Goal: Find specific page/section: Find specific page/section

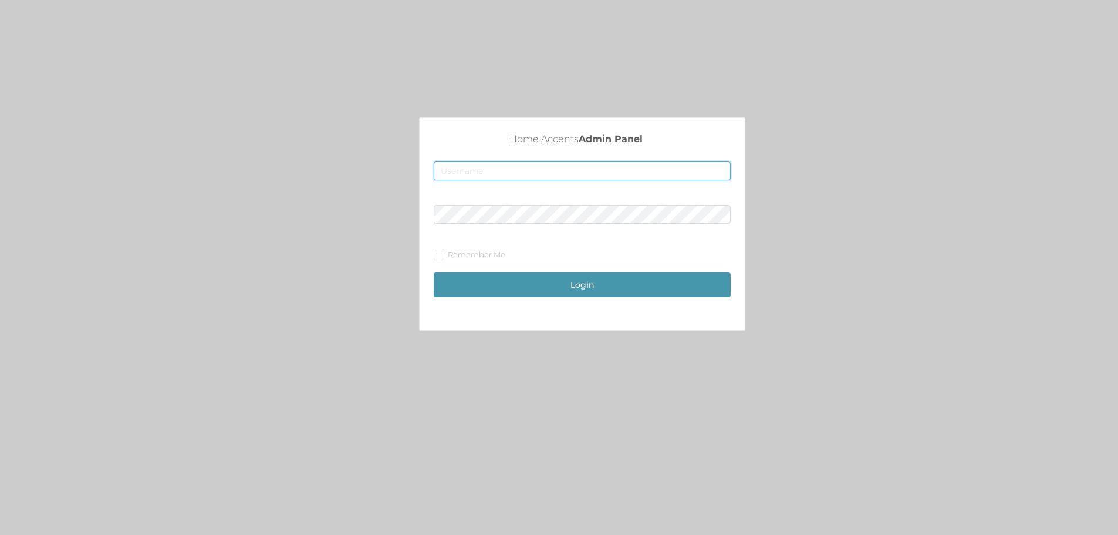
type input "[EMAIL_ADDRESS][DOMAIN_NAME]"
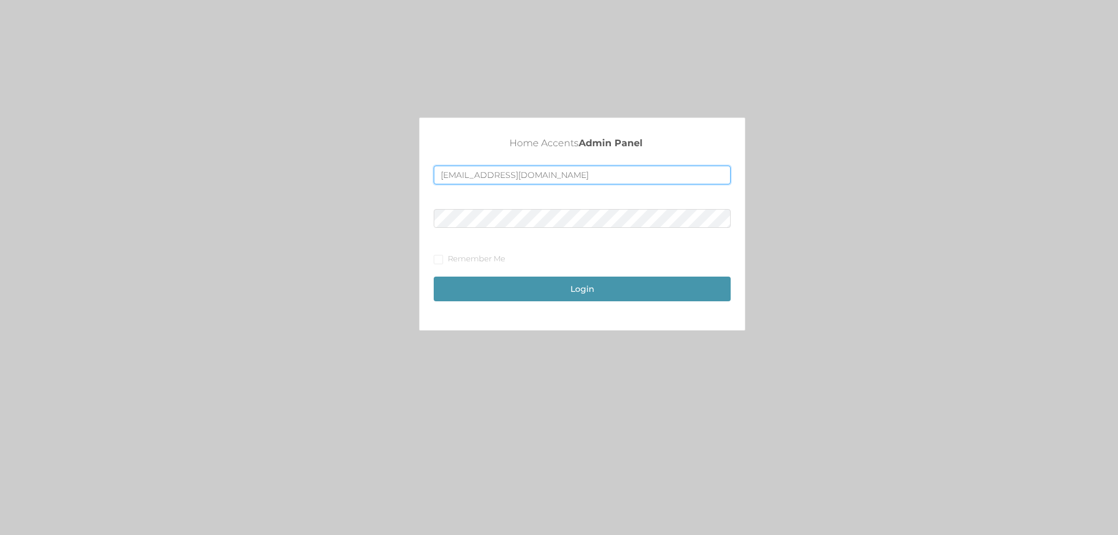
click at [487, 171] on input "[EMAIL_ADDRESS][DOMAIN_NAME]" at bounding box center [582, 175] width 297 height 19
click at [538, 299] on button "Login" at bounding box center [582, 288] width 297 height 25
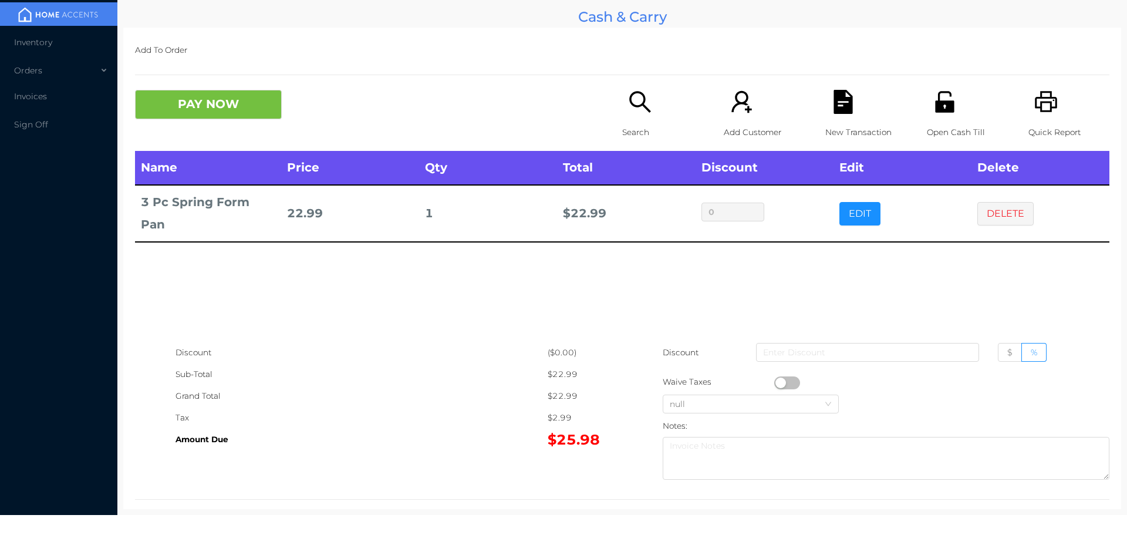
click at [39, 44] on span "Inventory" at bounding box center [33, 42] width 38 height 11
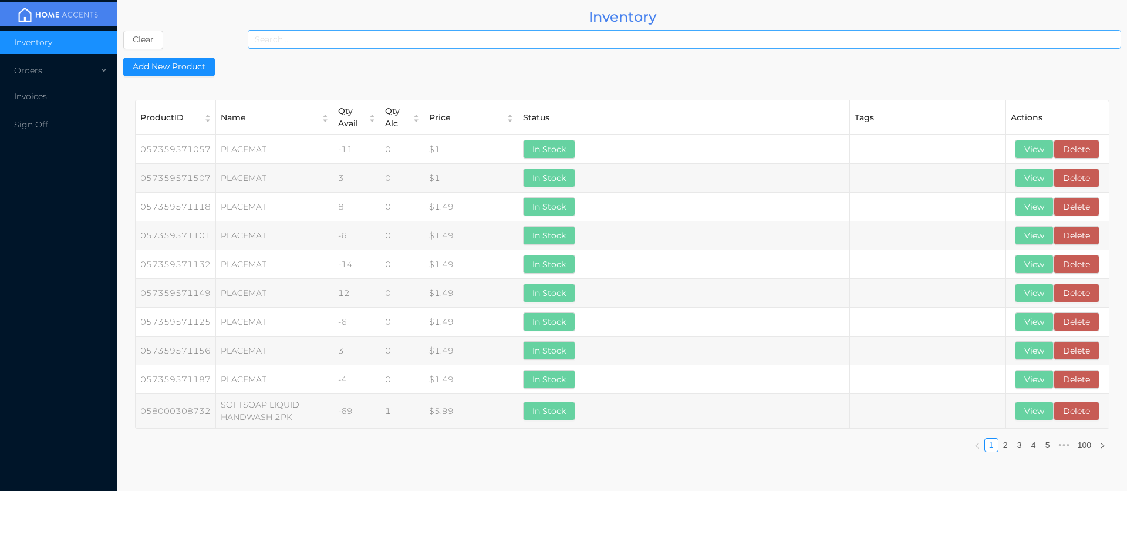
click at [401, 37] on input at bounding box center [684, 39] width 873 height 19
type input "069237000955"
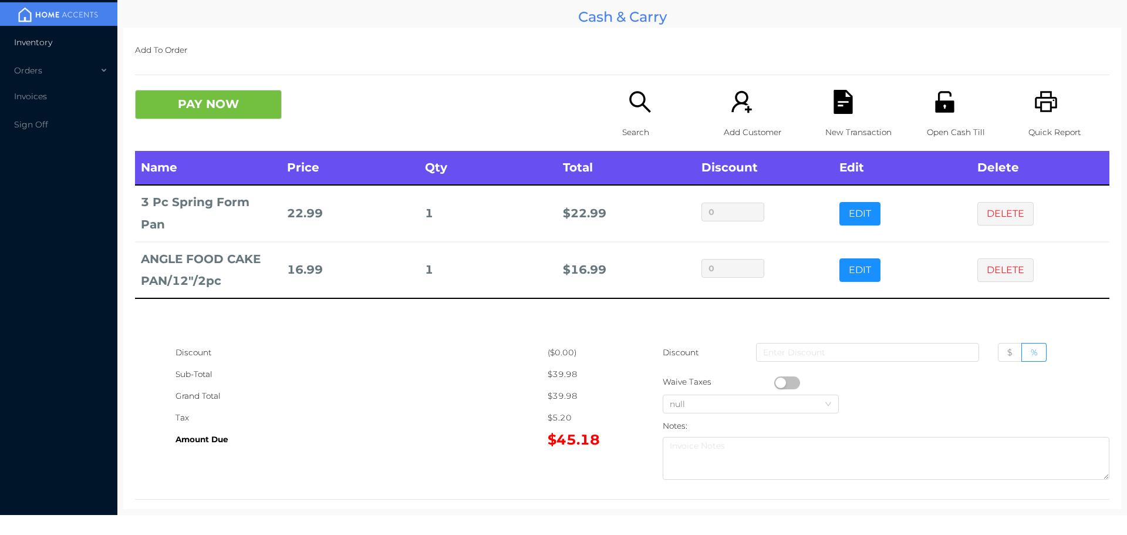
click at [45, 35] on li "Inventory" at bounding box center [58, 42] width 117 height 23
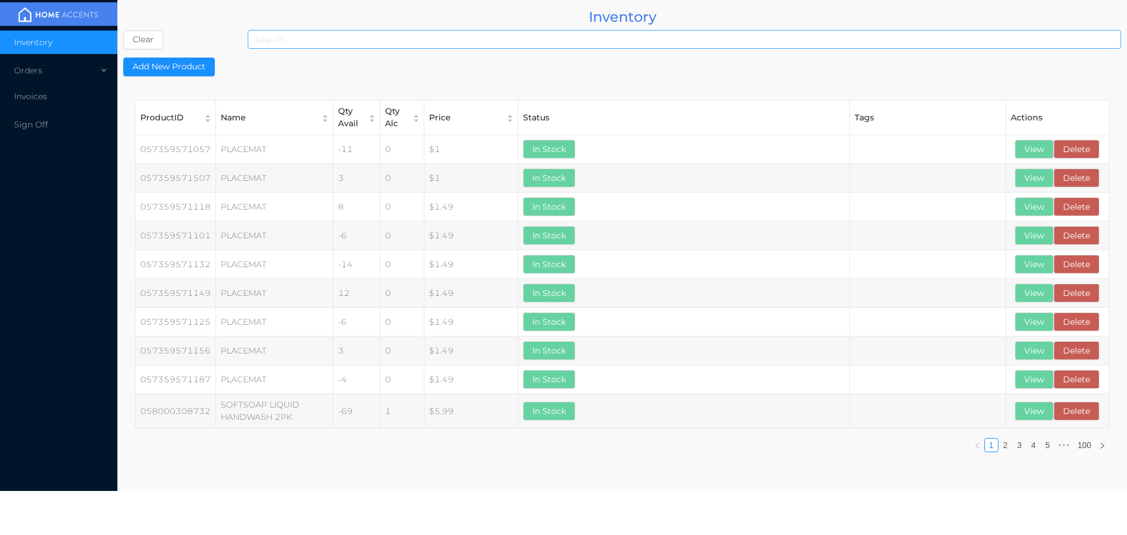
click at [396, 35] on input at bounding box center [684, 39] width 873 height 19
type input "069237585223"
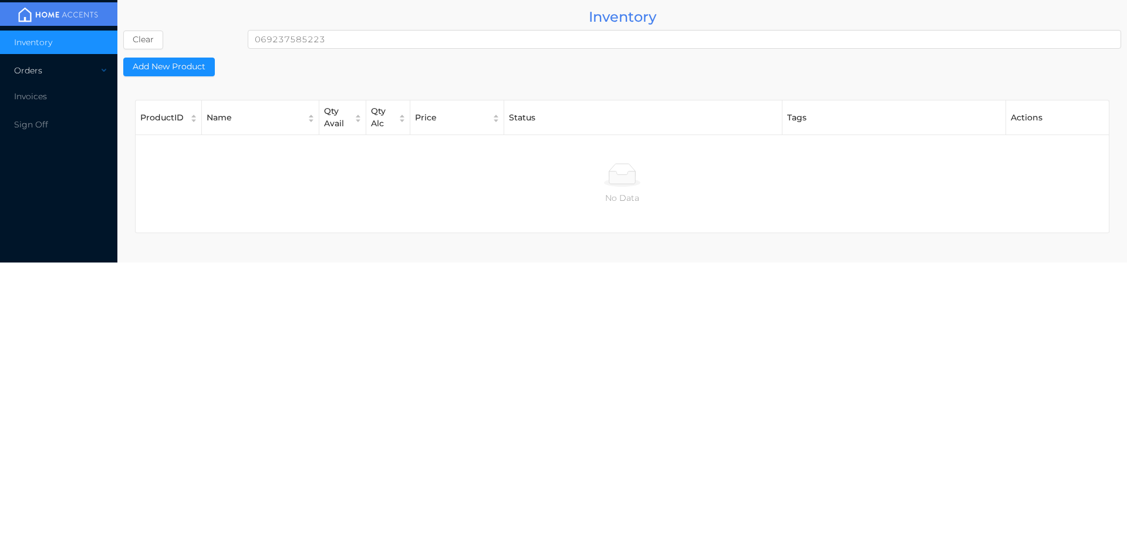
click at [49, 72] on div "Orders" at bounding box center [58, 70] width 117 height 23
click at [75, 99] on span "Cash & Carry" at bounding box center [54, 98] width 52 height 11
